Goal: Find specific page/section: Find specific page/section

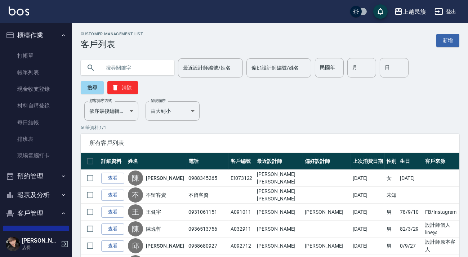
scroll to position [65, 0]
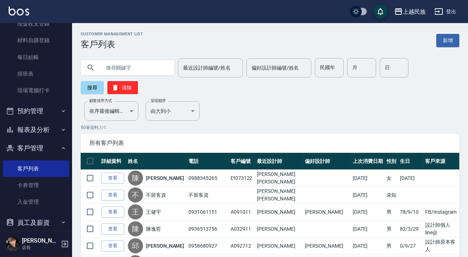
click at [151, 75] on input "text" at bounding box center [135, 67] width 68 height 19
type input "t"
type input "[PERSON_NAME]"
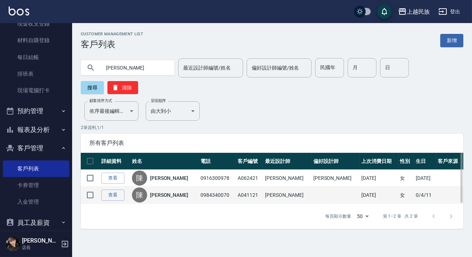
click at [166, 195] on link "[PERSON_NAME]" at bounding box center [169, 195] width 38 height 7
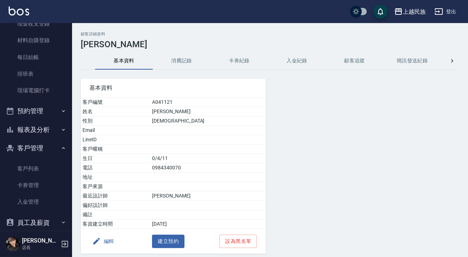
click at [180, 62] on button "消費記錄" at bounding box center [182, 60] width 58 height 17
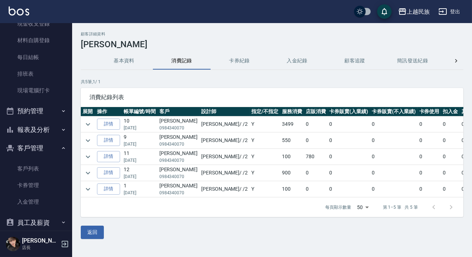
click at [24, 12] on img at bounding box center [19, 10] width 21 height 9
